Goal: Information Seeking & Learning: Learn about a topic

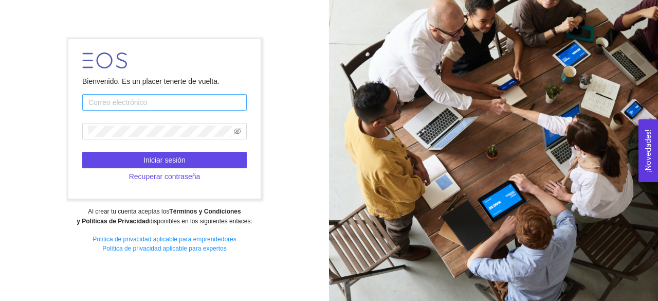
click at [126, 101] on input "text" at bounding box center [164, 102] width 165 height 16
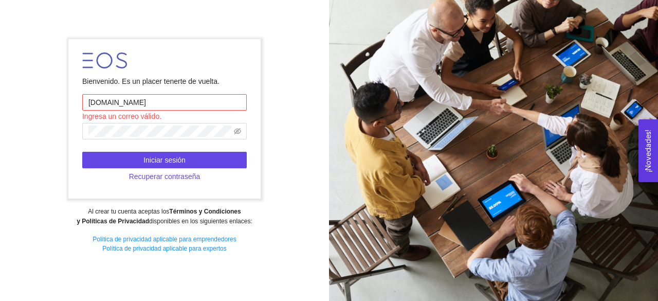
click at [124, 105] on input "[DOMAIN_NAME]" at bounding box center [164, 102] width 165 height 16
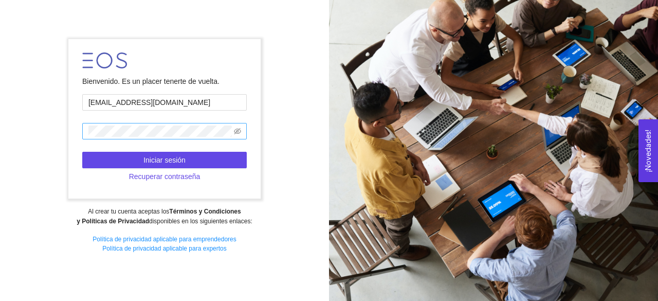
type input "[EMAIL_ADDRESS][DOMAIN_NAME]"
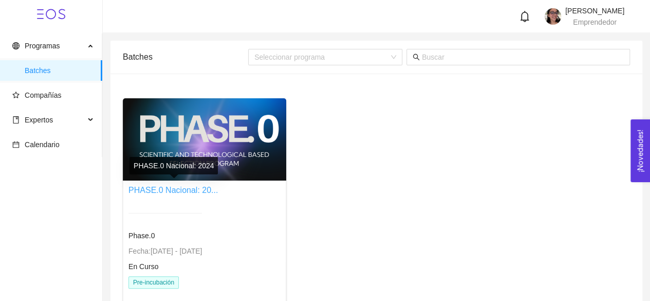
click at [186, 193] on link "PHASE.0 Nacional: 20..." at bounding box center [173, 190] width 89 height 9
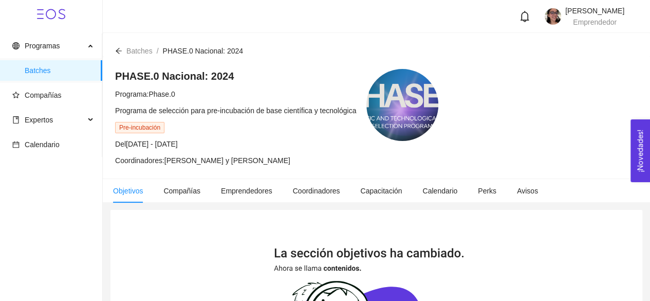
click at [358, 87] on div "PHASE.0 Nacional: 2024 Programa: Phase.0 Programa de selección para pre-incubac…" at bounding box center [276, 117] width 323 height 97
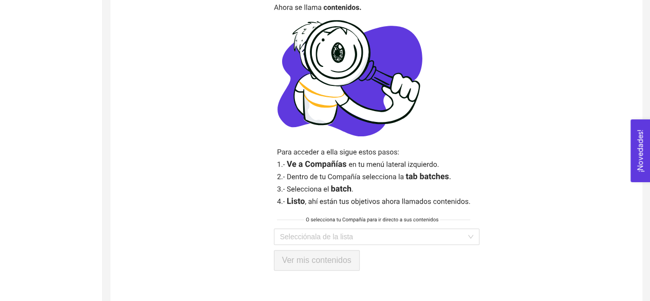
scroll to position [276, 0]
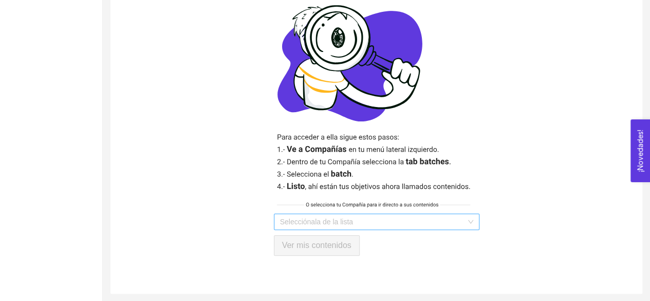
click at [455, 219] on input "search" at bounding box center [373, 221] width 186 height 15
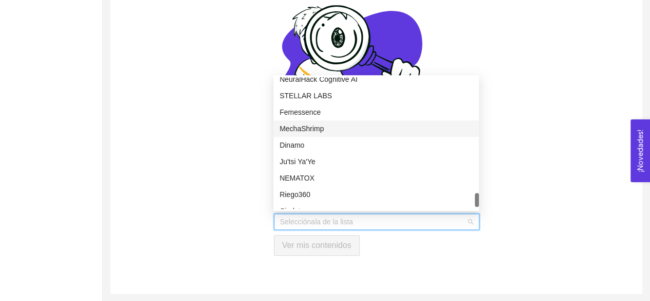
scroll to position [1415, 0]
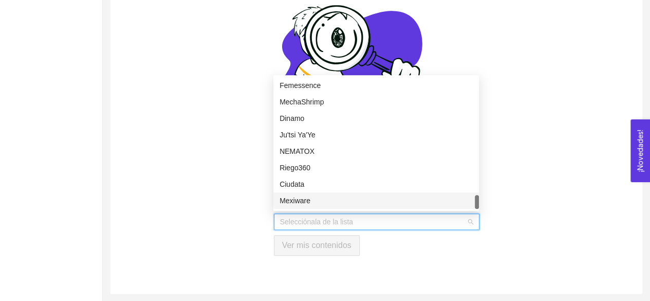
click at [314, 201] on div "Mexiware" at bounding box center [376, 200] width 193 height 11
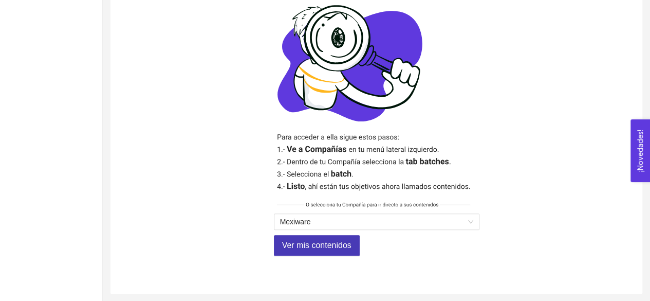
click at [332, 248] on span "Ver mis contenidos" at bounding box center [316, 245] width 69 height 13
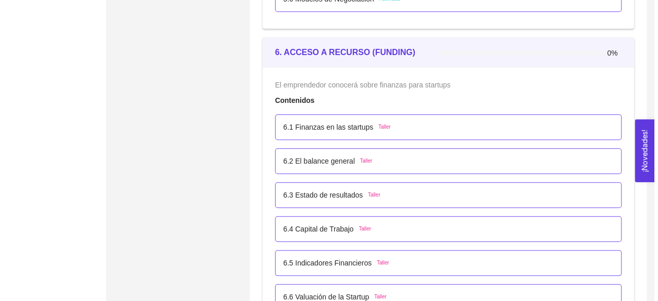
scroll to position [2314, 0]
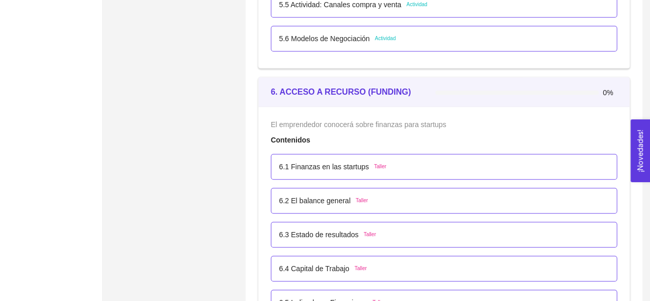
click at [351, 169] on p "6.1 Finanzas en las startups" at bounding box center [324, 166] width 90 height 11
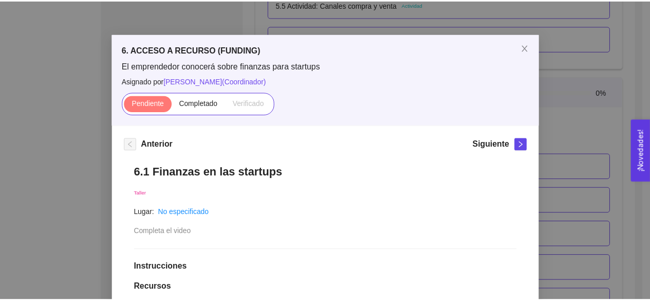
scroll to position [16, 0]
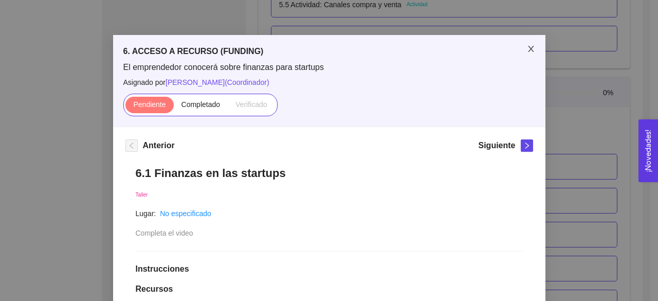
click at [527, 47] on icon "close" at bounding box center [531, 49] width 8 height 8
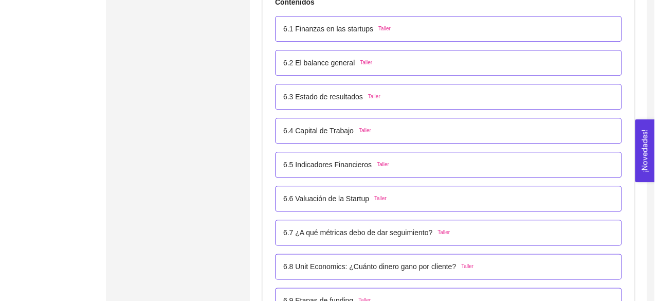
scroll to position [2468, 0]
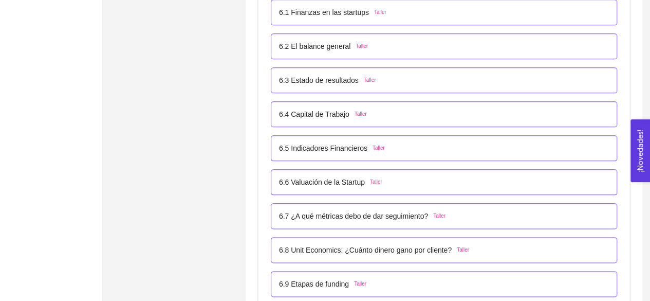
click at [344, 180] on p "6.6 Valuación de la Startup" at bounding box center [322, 181] width 86 height 11
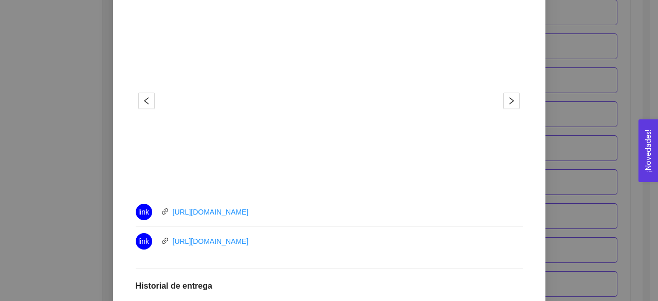
scroll to position [212, 0]
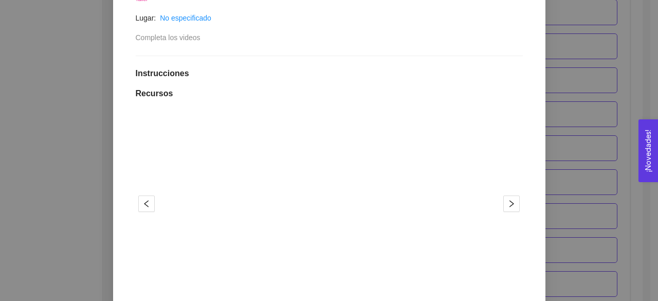
click at [630, 63] on div "6. ACCESO A RECURSO (FUNDING) El emprendedor conocerá sobre finanzas para start…" at bounding box center [329, 150] width 658 height 301
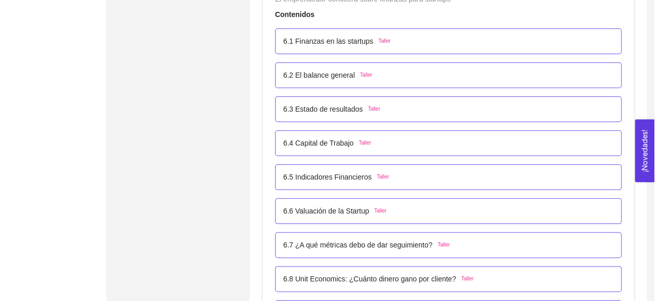
scroll to position [2416, 0]
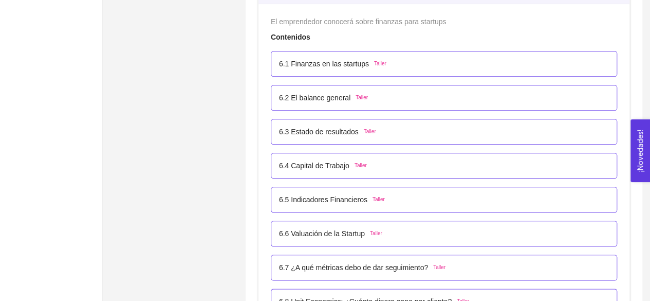
click at [367, 63] on div "6.1 Finanzas en las startups Taller" at bounding box center [332, 63] width 107 height 11
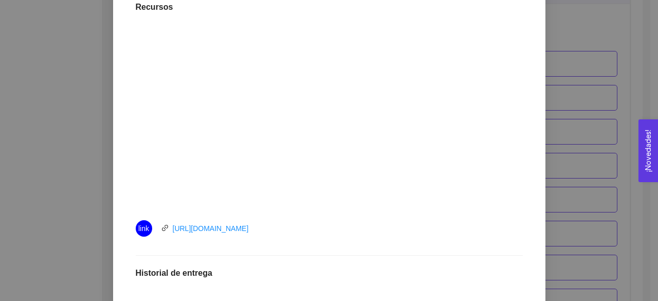
scroll to position [315, 0]
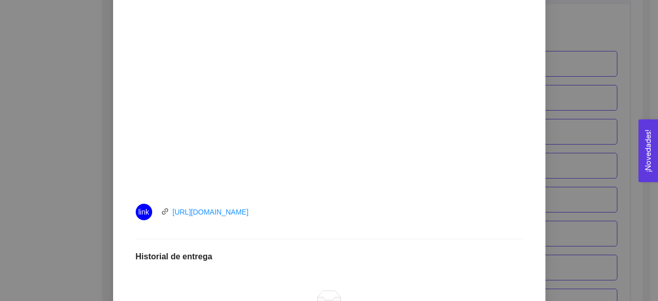
click at [604, 89] on div "6. ACCESO A RECURSO (FUNDING) El emprendedor conocerá sobre finanzas para start…" at bounding box center [329, 150] width 658 height 301
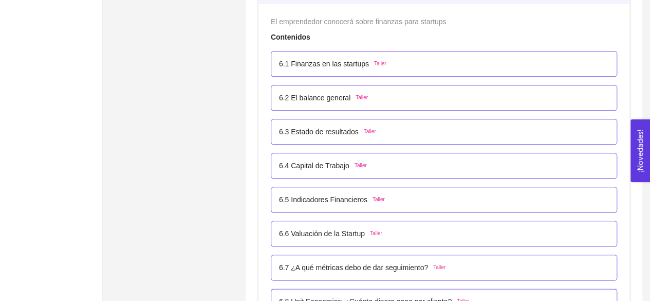
click at [542, 94] on div "6.2 El balance general [PERSON_NAME]" at bounding box center [444, 97] width 330 height 11
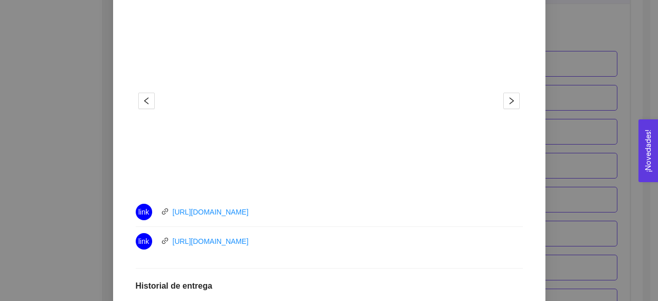
click at [647, 82] on div "6. ACCESO A RECURSO (FUNDING) El emprendedor conocerá sobre finanzas para start…" at bounding box center [329, 150] width 658 height 301
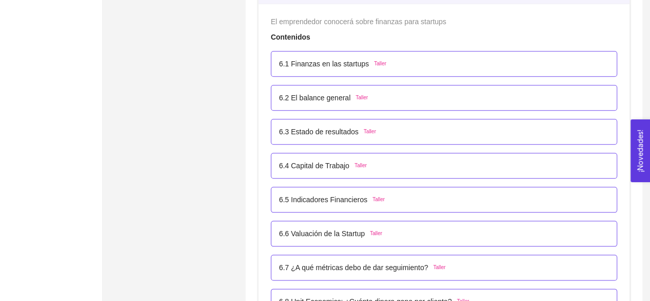
click at [392, 127] on div "6.3 Estado de resultados Taller" at bounding box center [444, 131] width 330 height 11
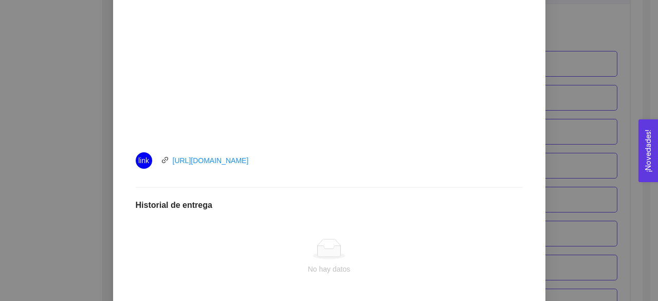
scroll to position [103, 0]
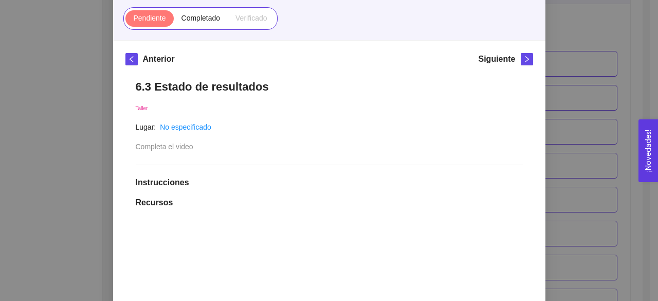
click at [600, 94] on div "6. ACCESO A RECURSO (FUNDING) El emprendedor conocerá sobre finanzas para start…" at bounding box center [329, 150] width 658 height 301
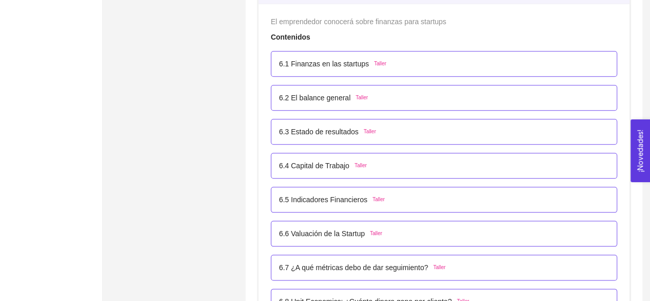
click at [441, 119] on div "6.3 Estado de resultados Taller" at bounding box center [444, 132] width 347 height 26
click at [383, 129] on div "6.3 Estado de resultados Taller" at bounding box center [444, 131] width 330 height 11
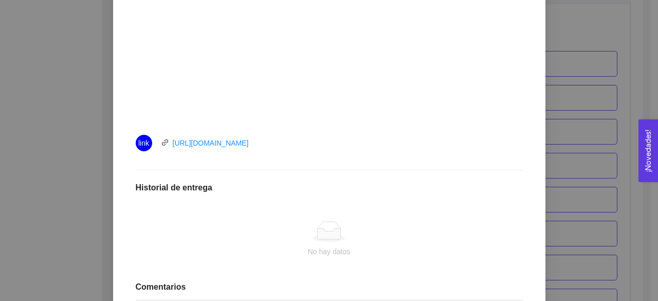
scroll to position [417, 0]
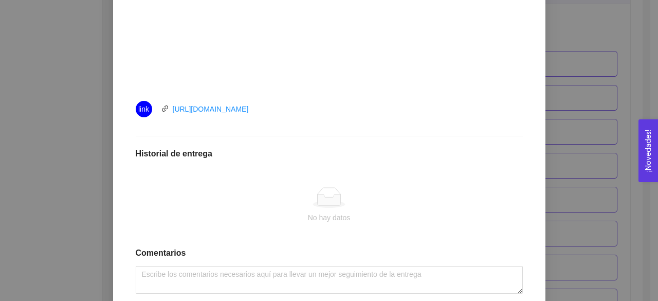
click at [576, 130] on div "6. ACCESO A RECURSO (FUNDING) El emprendedor conocerá sobre finanzas para start…" at bounding box center [329, 150] width 658 height 301
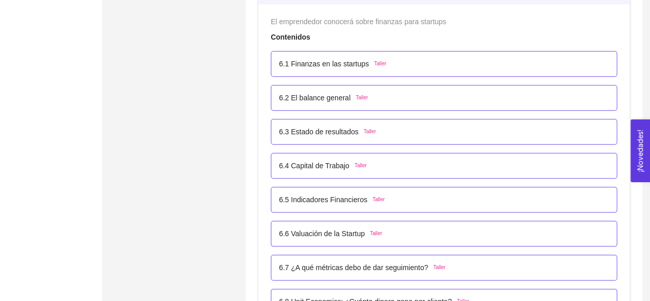
drag, startPoint x: 377, startPoint y: 160, endPoint x: 388, endPoint y: 158, distance: 10.4
click at [377, 160] on div "6.4 Capital de Trabajo Taller" at bounding box center [444, 165] width 330 height 11
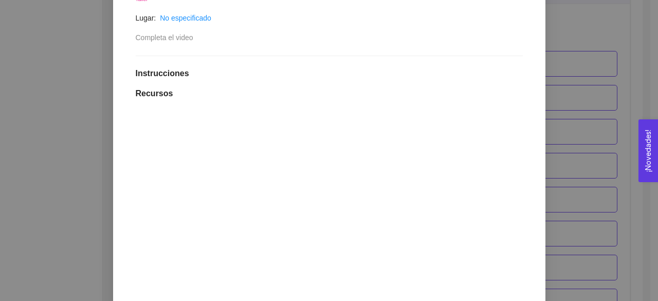
scroll to position [366, 0]
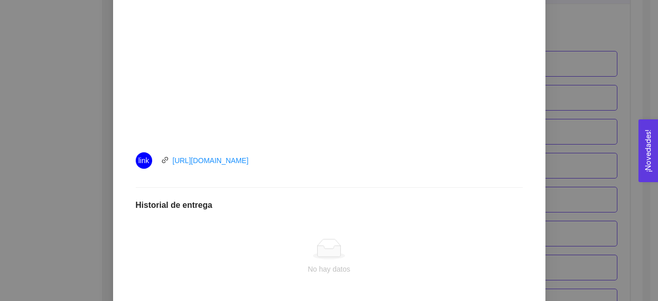
click at [600, 115] on div "6. ACCESO A RECURSO (FUNDING) El emprendedor conocerá sobre finanzas para start…" at bounding box center [329, 150] width 658 height 301
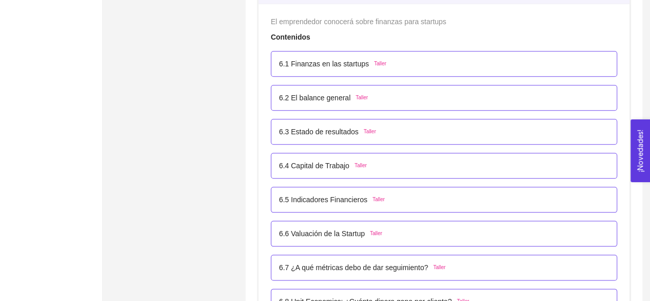
click at [331, 197] on p "6.5 Indicadores Financieros" at bounding box center [323, 199] width 88 height 11
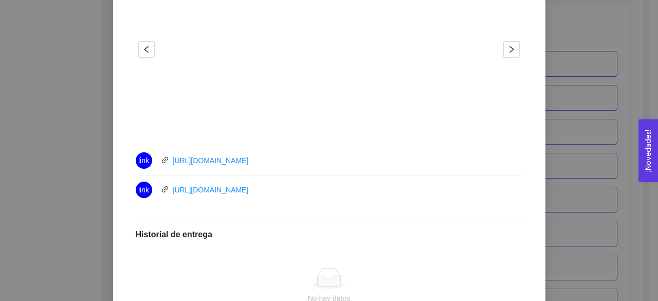
click at [607, 128] on div "6. ACCESO A RECURSO (FUNDING) El emprendedor conocerá sobre finanzas para start…" at bounding box center [329, 150] width 658 height 301
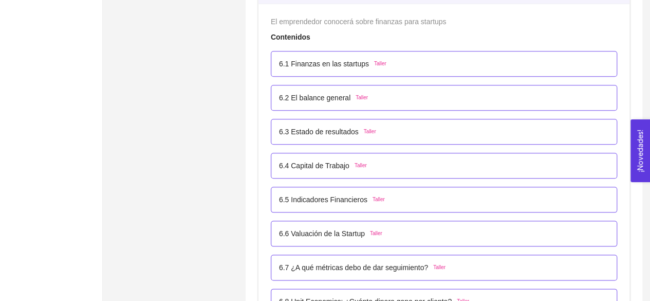
click at [339, 230] on p "6.6 Valuación de la Startup" at bounding box center [322, 233] width 86 height 11
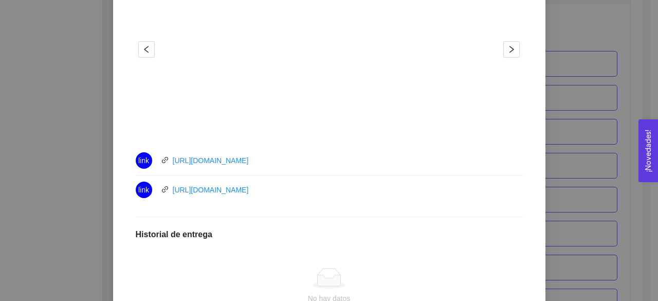
click at [580, 189] on div "6. ACCESO A RECURSO (FUNDING) El emprendedor conocerá sobre finanzas para start…" at bounding box center [329, 150] width 658 height 301
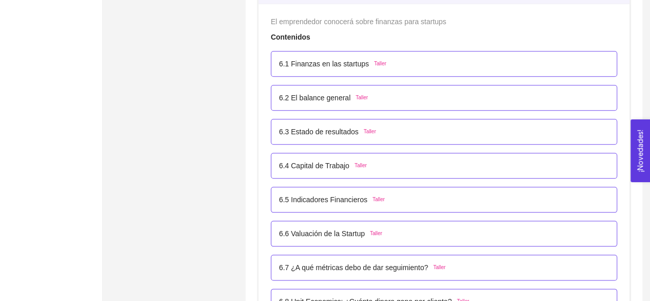
click at [347, 257] on div "6.7 ¿A qué métricas debo de dar seguimiento? Taller" at bounding box center [444, 267] width 347 height 26
click at [439, 266] on span "Taller" at bounding box center [439, 267] width 12 height 8
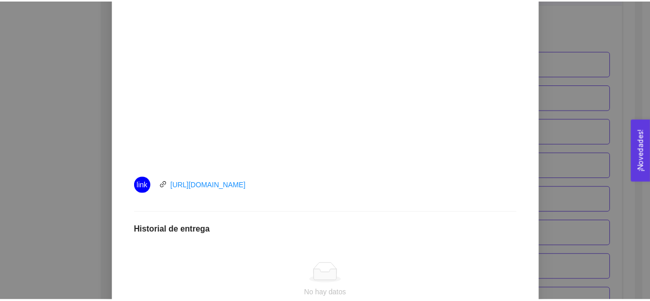
scroll to position [389, 0]
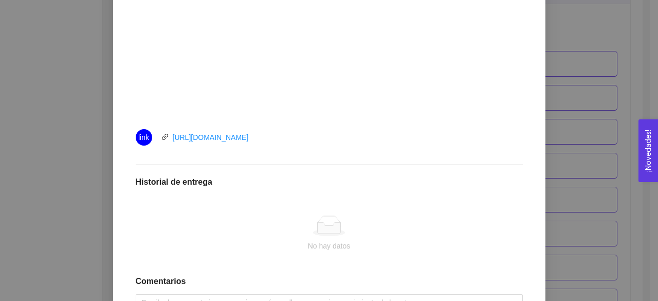
click at [574, 144] on div "6. ACCESO A RECURSO (FUNDING) El emprendedor conocerá sobre finanzas para start…" at bounding box center [329, 150] width 658 height 301
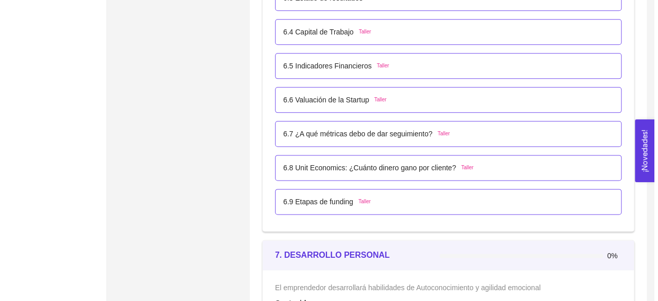
scroll to position [2571, 0]
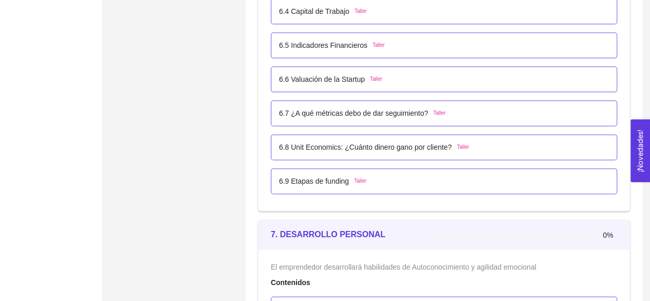
click at [464, 137] on div "6.8 Unit Economics: ¿Cuánto dinero gano por cliente? Taller" at bounding box center [444, 147] width 347 height 26
click at [452, 142] on div "6.8 Unit Economics: ¿Cuánto dinero gano por cliente? Taller" at bounding box center [374, 146] width 190 height 11
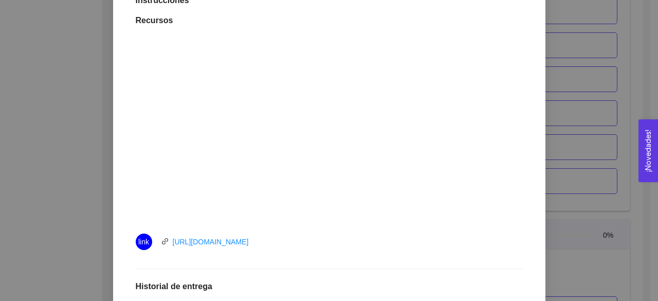
scroll to position [263, 0]
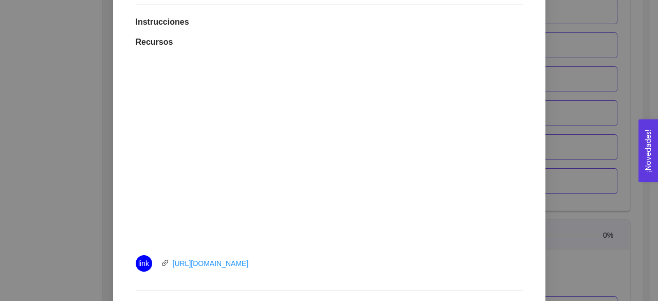
click at [549, 191] on div "6. ACCESO A RECURSO (FUNDING) El emprendedor conocerá sobre finanzas para start…" at bounding box center [329, 150] width 658 height 301
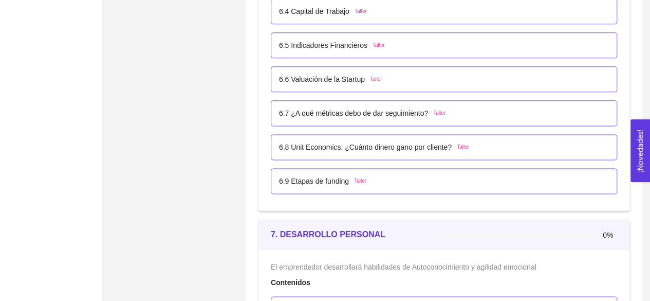
click at [366, 177] on div "6.9 Etapas de funding Taller" at bounding box center [444, 180] width 330 height 11
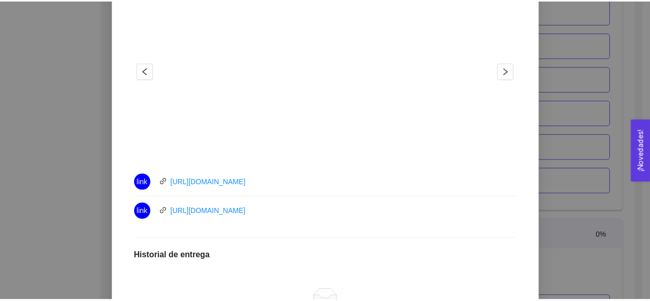
scroll to position [366, 0]
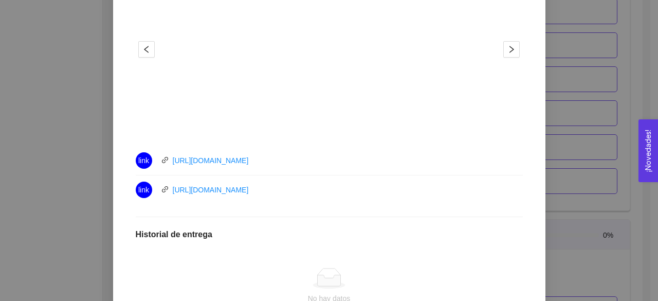
click at [605, 258] on div "6. ACCESO A RECURSO (FUNDING) El emprendedor conocerá sobre finanzas para start…" at bounding box center [329, 150] width 658 height 301
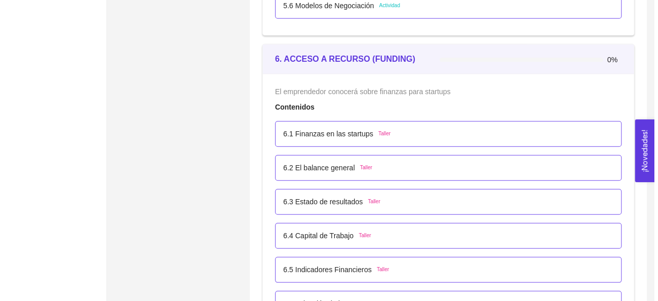
scroll to position [2416, 0]
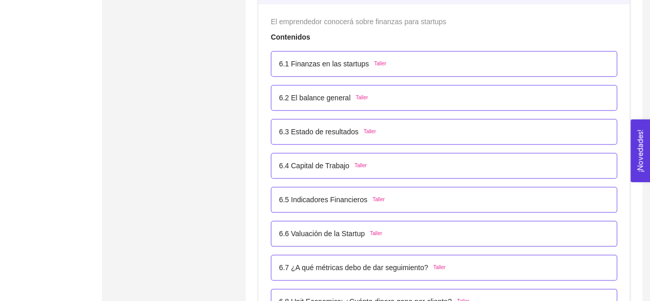
click at [379, 60] on span "Taller" at bounding box center [380, 64] width 12 height 8
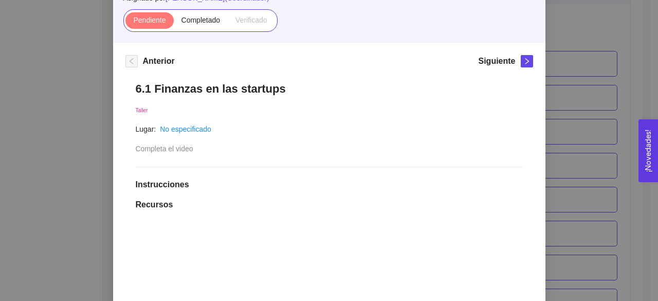
scroll to position [160, 0]
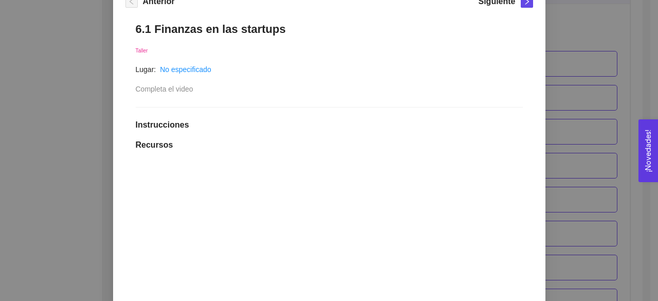
click at [568, 25] on div "6. ACCESO A RECURSO (FUNDING) El emprendedor conocerá sobre finanzas para start…" at bounding box center [329, 150] width 658 height 301
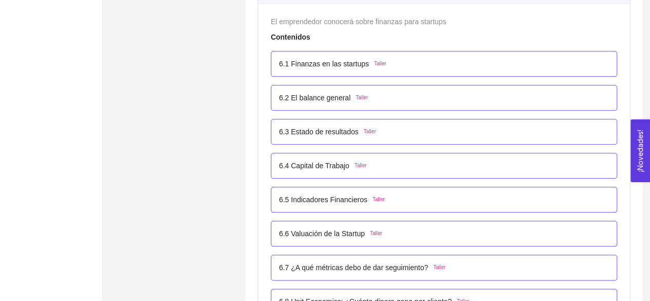
click at [374, 232] on span "Taller" at bounding box center [376, 233] width 12 height 8
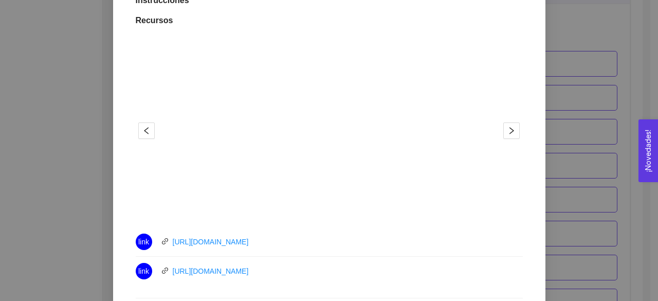
scroll to position [322, 0]
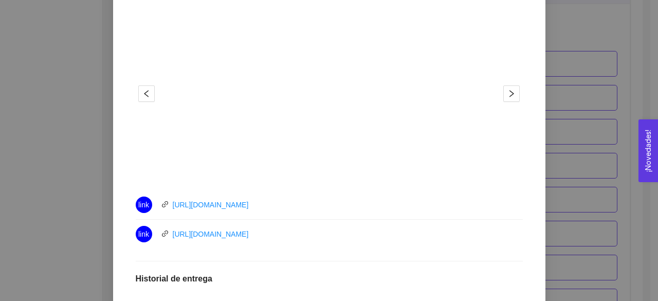
click at [333, 171] on button "2" at bounding box center [337, 172] width 8 height 2
click at [318, 171] on button "1" at bounding box center [321, 172] width 8 height 2
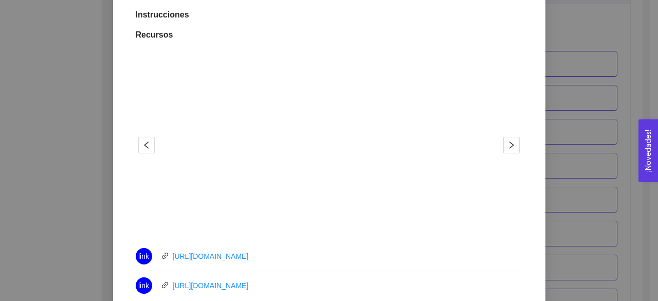
scroll to position [0, 0]
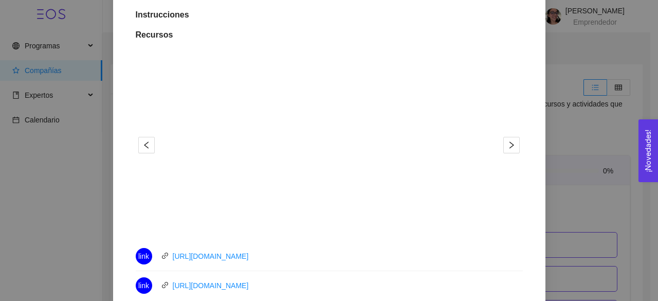
click at [440, 223] on ul "1 2" at bounding box center [329, 224] width 244 height 2
click at [229, 257] on link "[URL][DOMAIN_NAME]" at bounding box center [211, 256] width 76 height 8
